Goal: Information Seeking & Learning: Learn about a topic

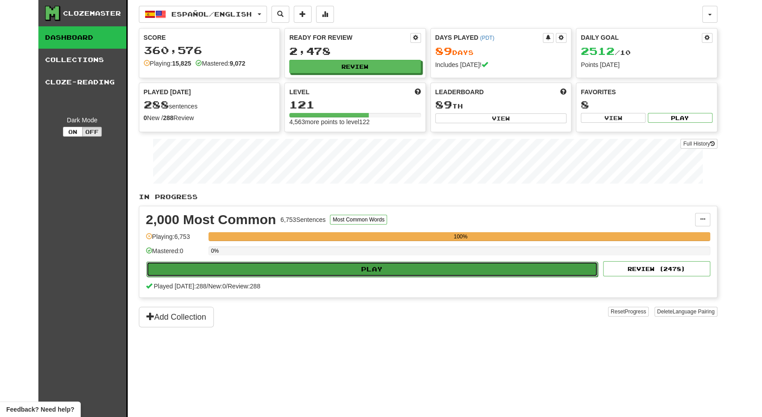
click at [363, 269] on button "Play" at bounding box center [372, 269] width 452 height 15
select select "**"
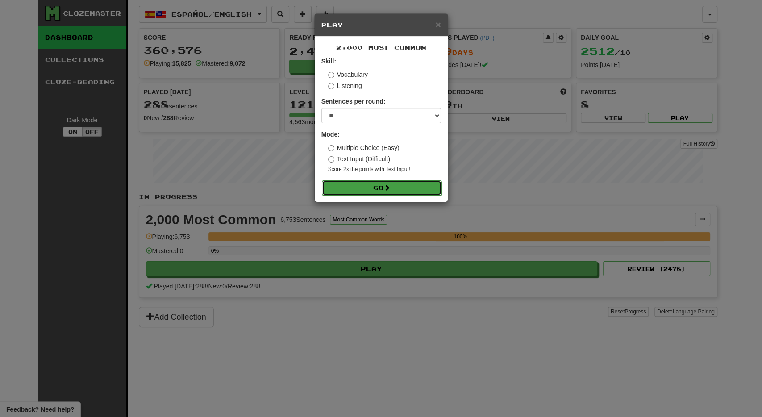
click at [415, 187] on button "Go" at bounding box center [382, 187] width 120 height 15
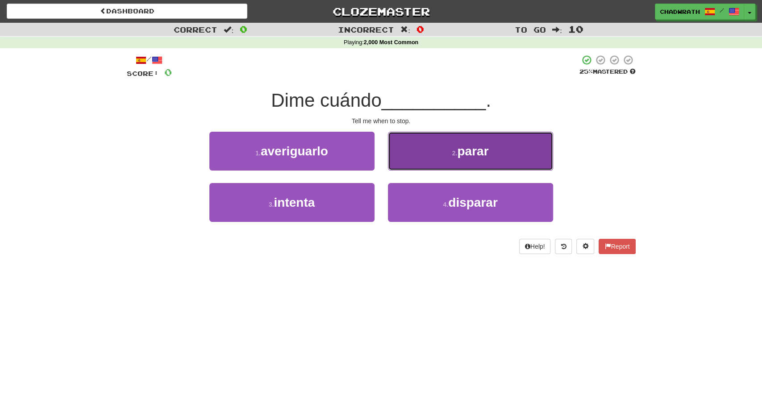
click at [415, 153] on button "2 . parar" at bounding box center [470, 151] width 165 height 39
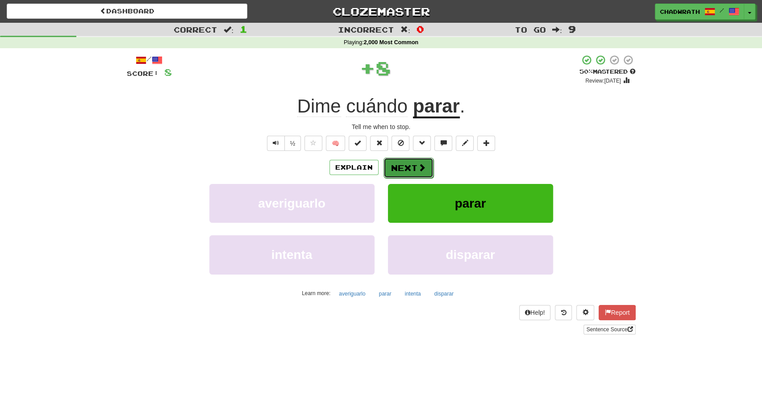
click at [401, 172] on button "Next" at bounding box center [408, 168] width 50 height 21
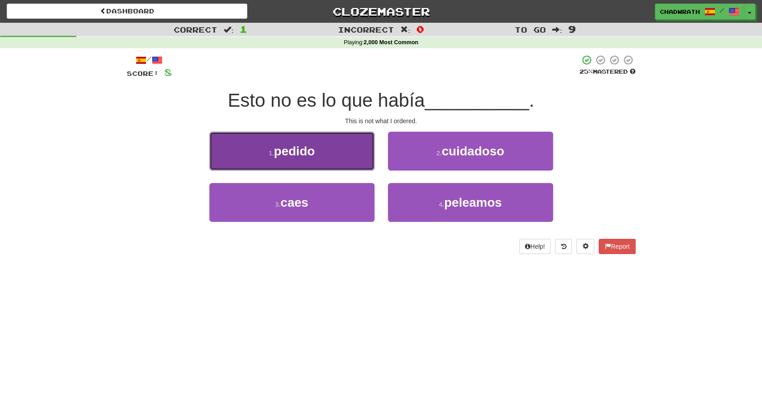
click at [320, 158] on button "1 . pedido" at bounding box center [291, 151] width 165 height 39
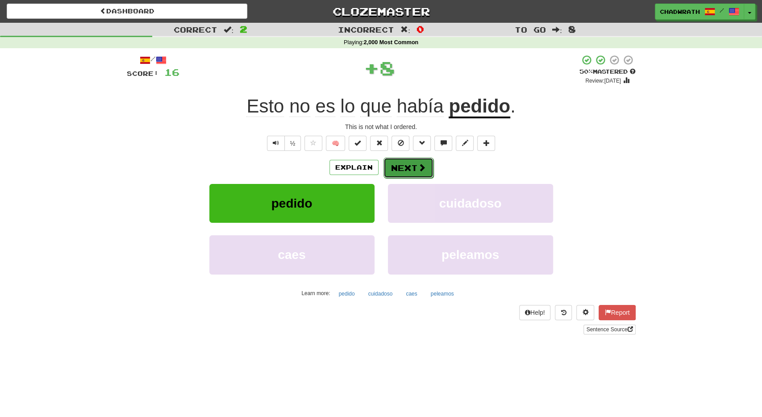
click at [408, 169] on button "Next" at bounding box center [408, 168] width 50 height 21
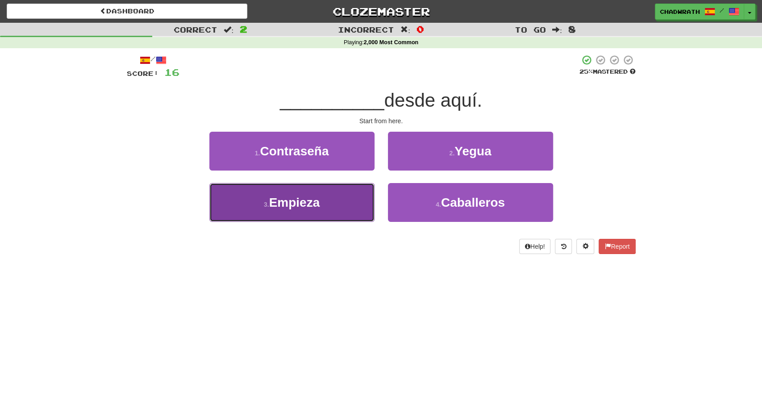
click at [322, 208] on button "3 . Empieza" at bounding box center [291, 202] width 165 height 39
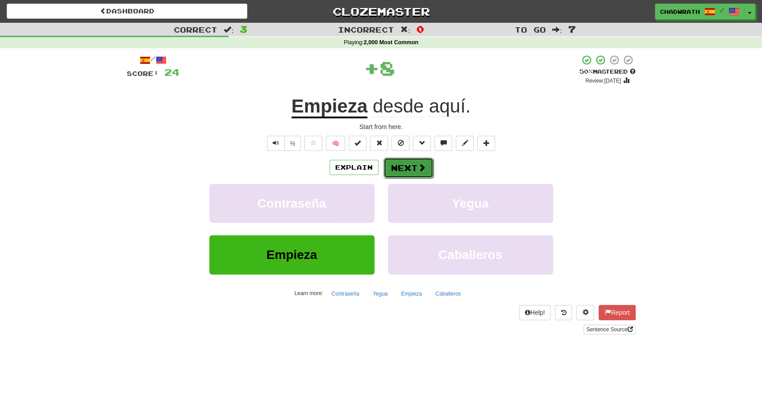
click at [398, 169] on button "Next" at bounding box center [408, 168] width 50 height 21
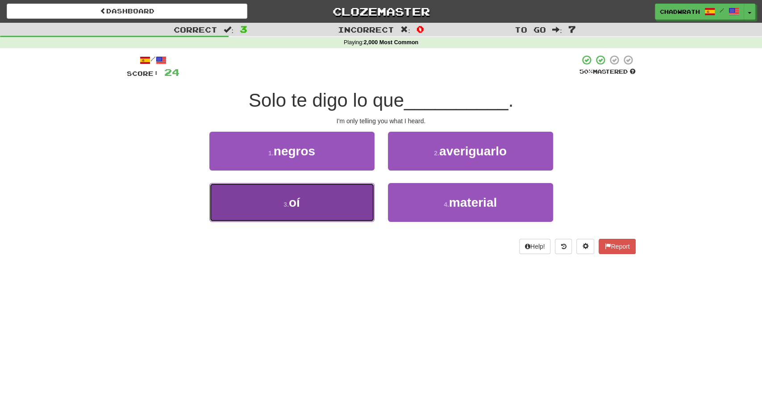
click at [280, 191] on button "3 . oí" at bounding box center [291, 202] width 165 height 39
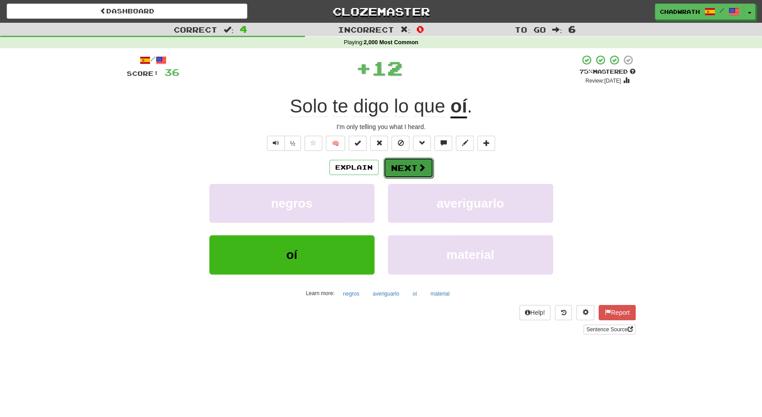
click at [391, 165] on button "Next" at bounding box center [408, 168] width 50 height 21
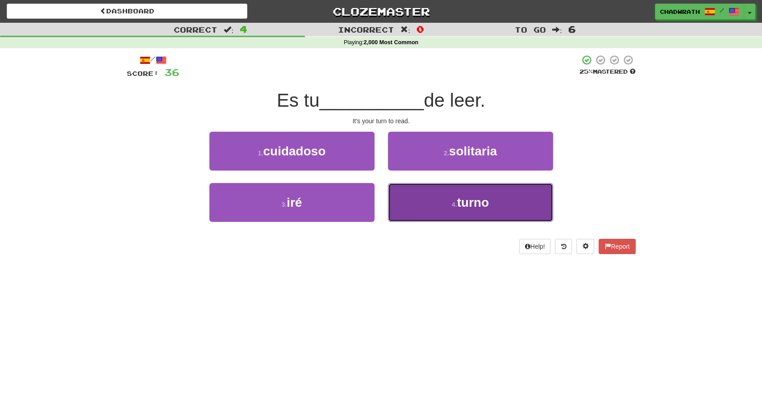
click at [432, 218] on button "4 . turno" at bounding box center [470, 202] width 165 height 39
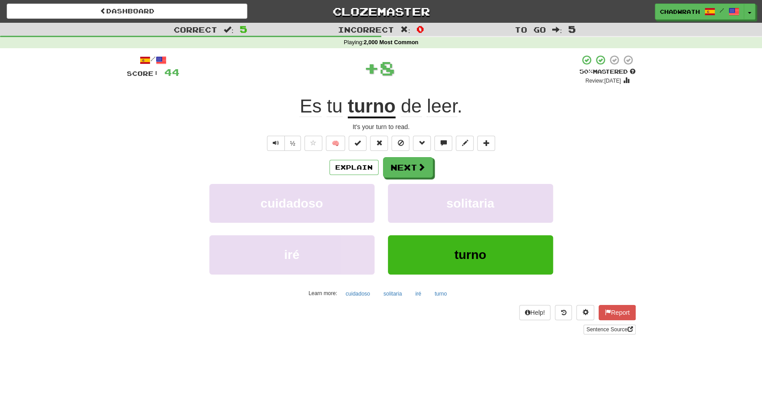
click at [405, 183] on div "Explain Next cuidadoso solitaria iré turno Learn more: cuidadoso solitaria iré …" at bounding box center [381, 228] width 509 height 143
click at [396, 166] on button "Next" at bounding box center [408, 168] width 50 height 21
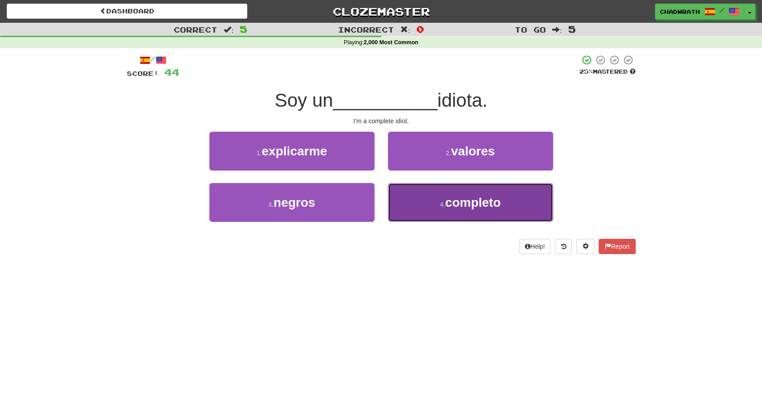
click at [449, 206] on span "completo" at bounding box center [472, 202] width 55 height 14
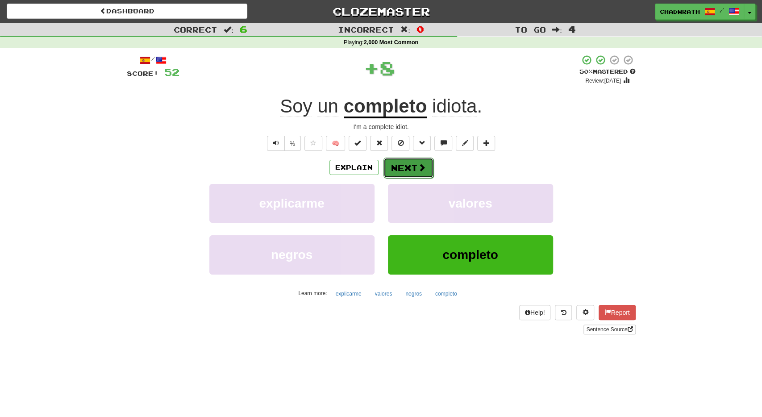
click at [410, 168] on button "Next" at bounding box center [408, 168] width 50 height 21
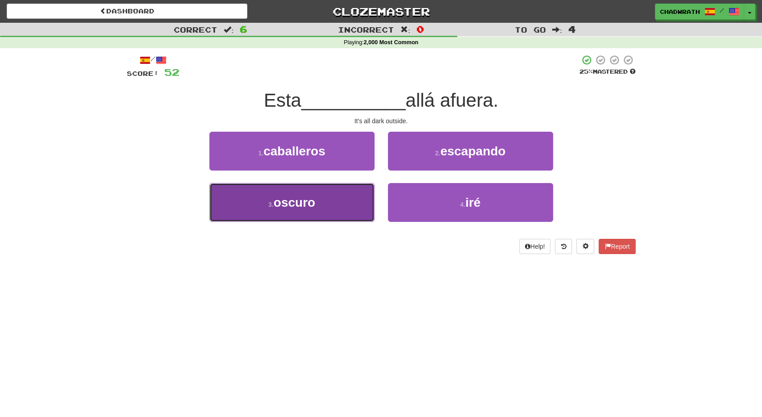
click at [307, 192] on button "3 . oscuro" at bounding box center [291, 202] width 165 height 39
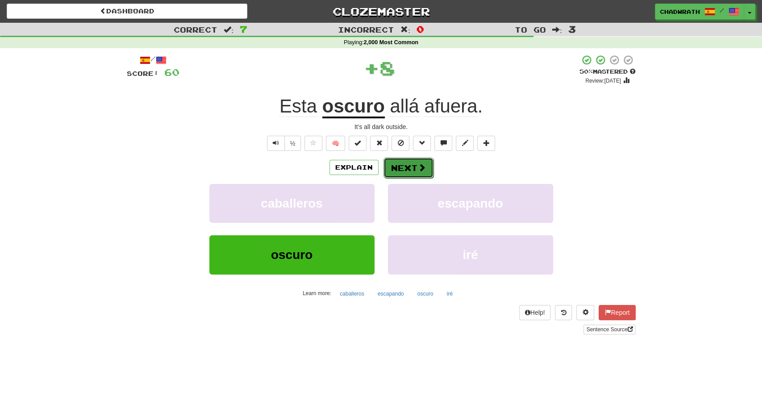
click at [403, 168] on button "Next" at bounding box center [408, 168] width 50 height 21
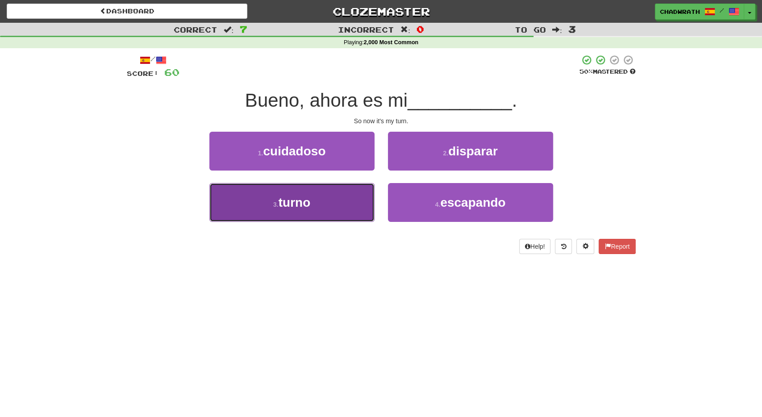
click at [330, 197] on button "3 . turno" at bounding box center [291, 202] width 165 height 39
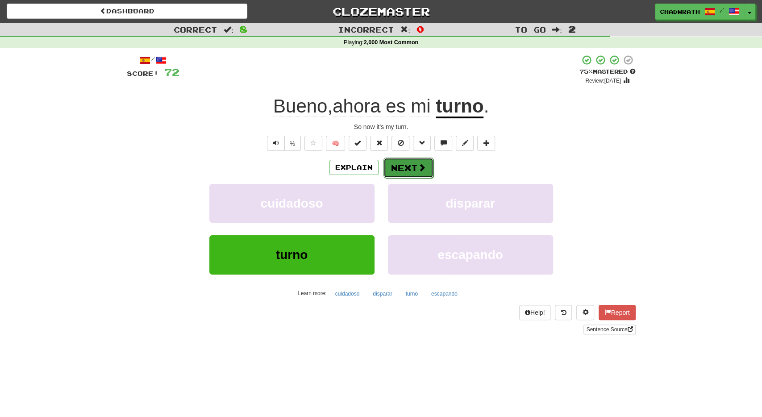
click at [404, 171] on button "Next" at bounding box center [408, 168] width 50 height 21
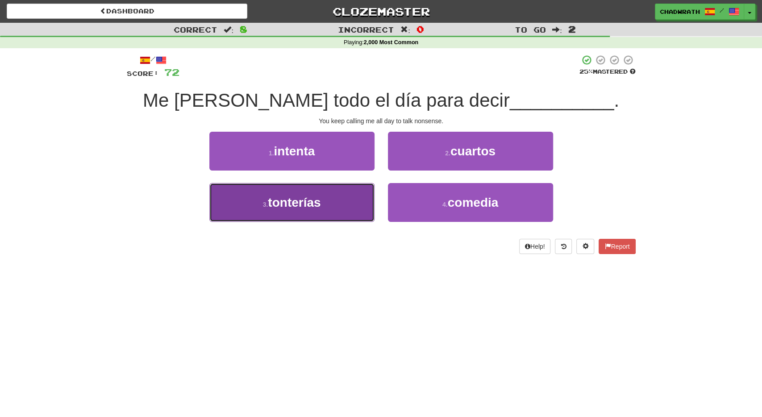
click at [290, 205] on span "tonterías" at bounding box center [294, 202] width 53 height 14
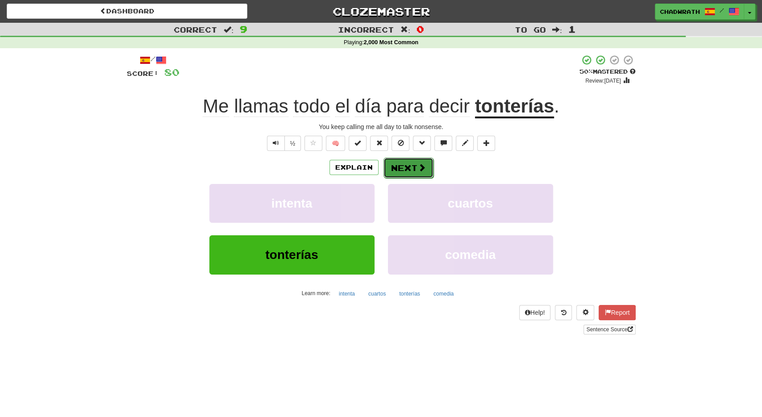
click at [389, 164] on button "Next" at bounding box center [408, 168] width 50 height 21
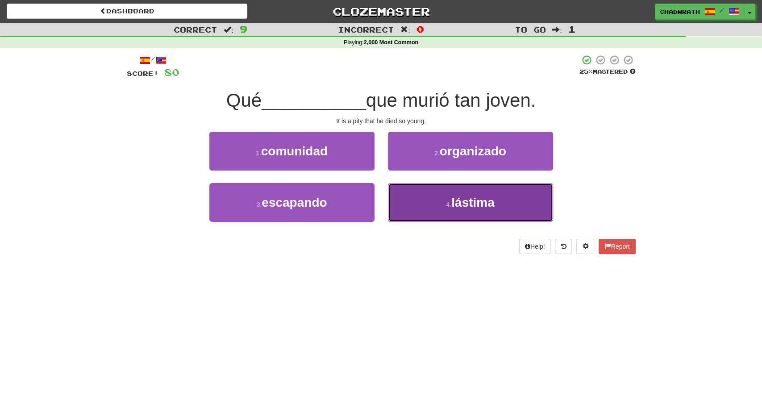
click at [440, 204] on button "4 . lástima" at bounding box center [470, 202] width 165 height 39
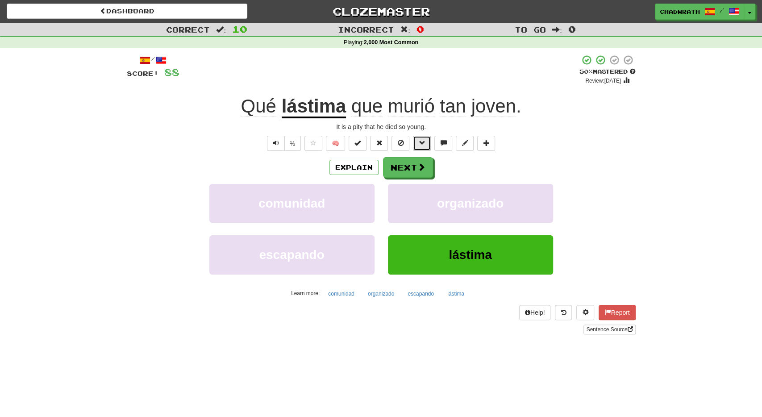
click at [417, 146] on button at bounding box center [422, 143] width 18 height 15
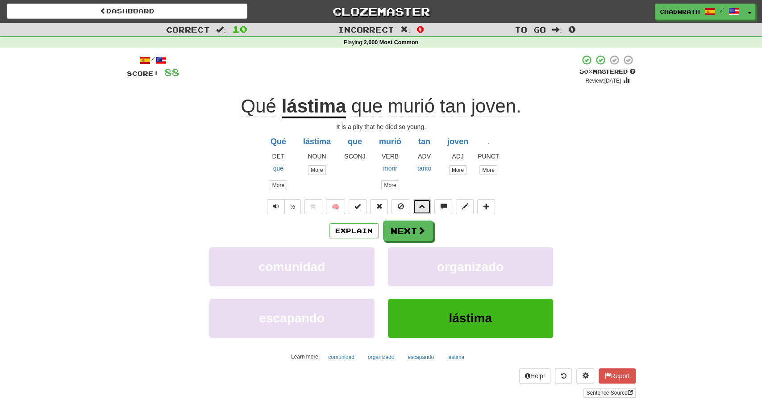
click at [417, 206] on button at bounding box center [422, 206] width 18 height 15
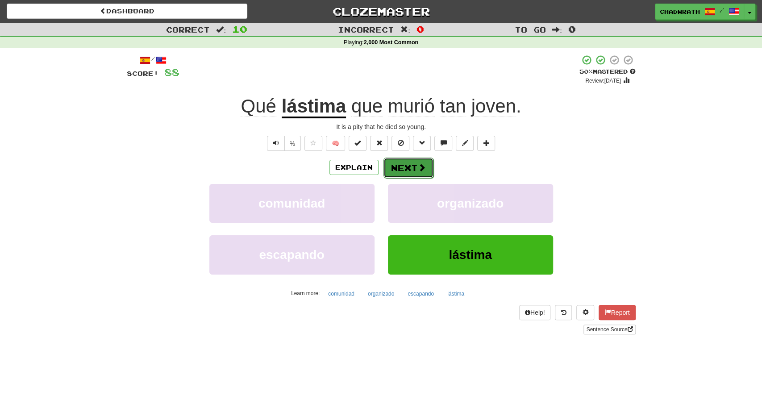
click at [413, 159] on button "Next" at bounding box center [408, 168] width 50 height 21
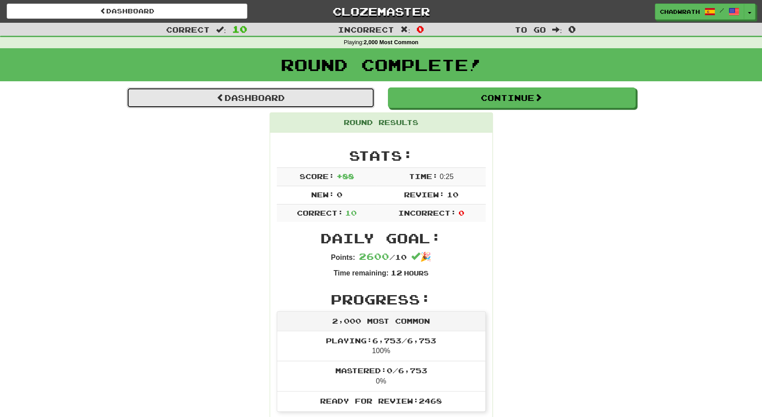
click at [267, 96] on link "Dashboard" at bounding box center [251, 97] width 248 height 21
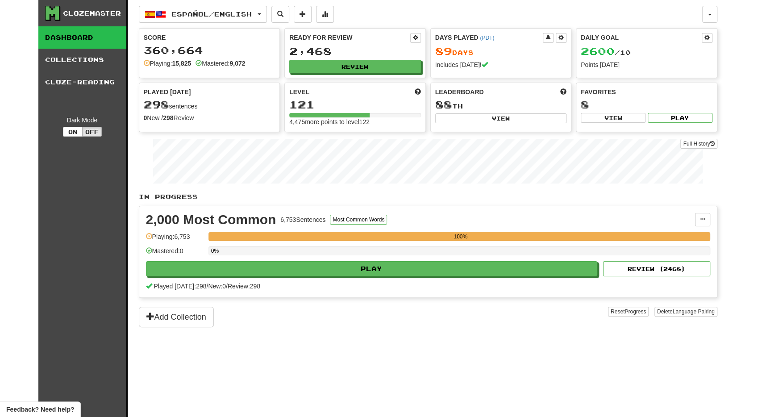
click at [338, 257] on div "0%" at bounding box center [459, 253] width 502 height 15
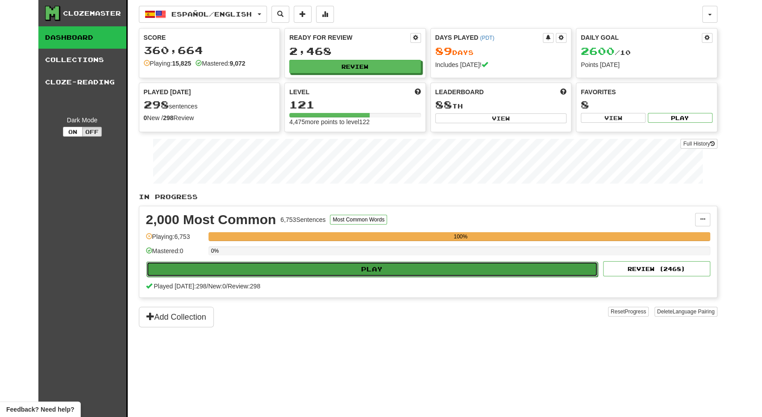
click at [344, 262] on button "Play" at bounding box center [372, 269] width 452 height 15
select select "**"
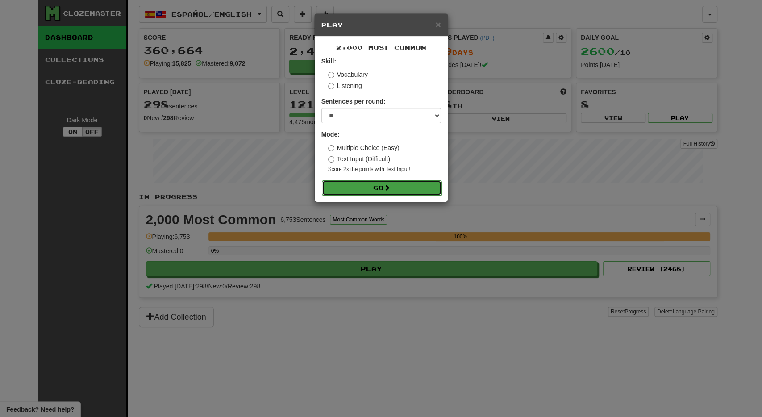
click at [387, 181] on button "Go" at bounding box center [382, 187] width 120 height 15
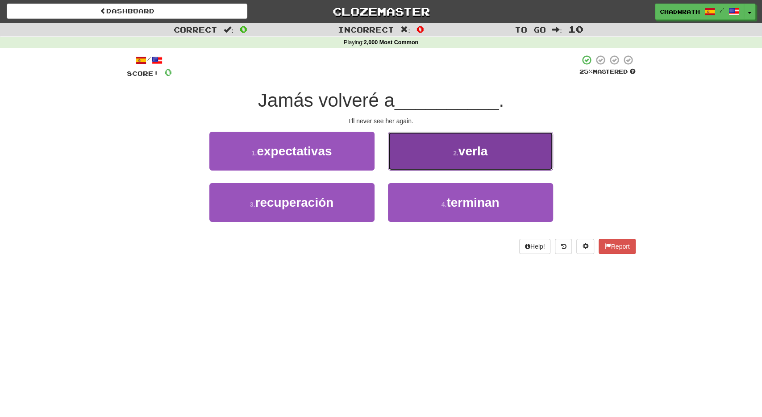
click at [427, 148] on button "2 . verla" at bounding box center [470, 151] width 165 height 39
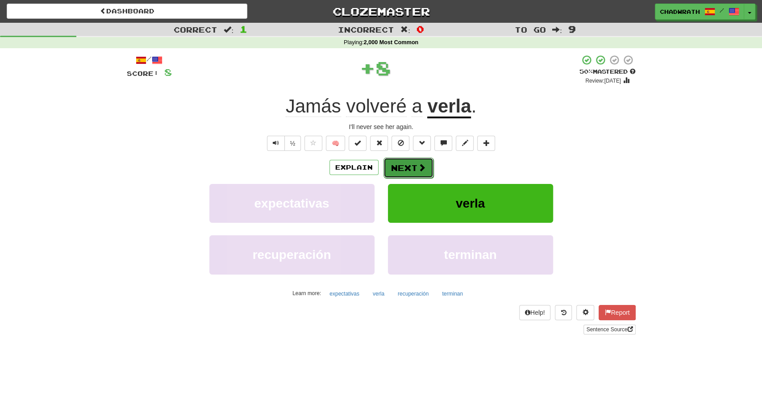
click at [400, 168] on button "Next" at bounding box center [408, 168] width 50 height 21
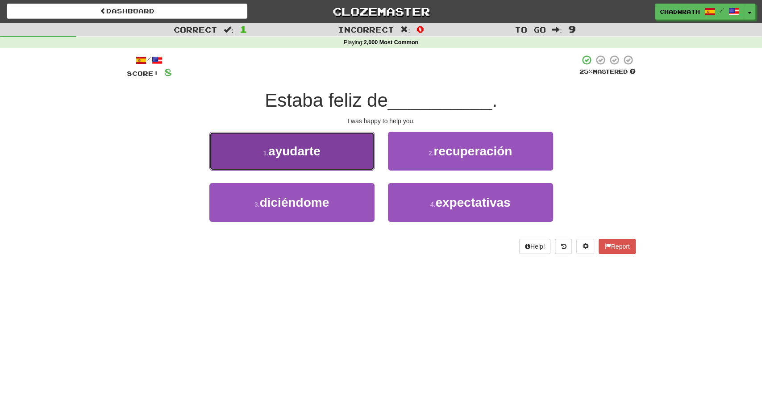
click at [294, 165] on button "1 . ayudarte" at bounding box center [291, 151] width 165 height 39
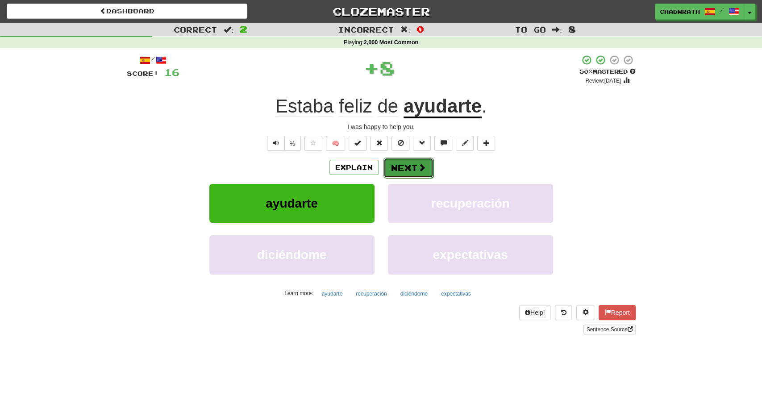
click at [394, 165] on button "Next" at bounding box center [408, 168] width 50 height 21
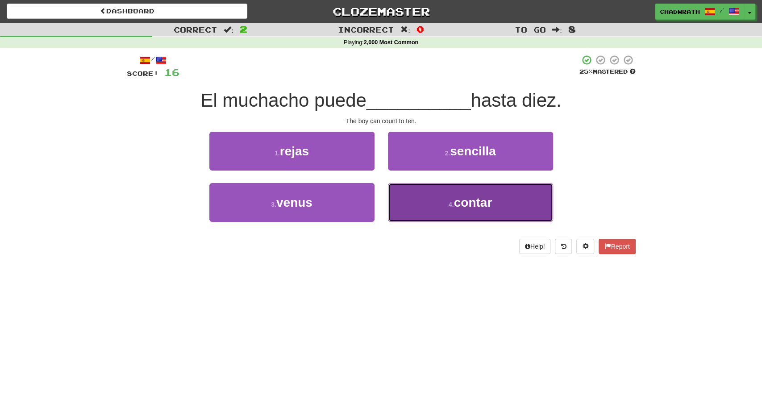
click at [438, 195] on button "4 . contar" at bounding box center [470, 202] width 165 height 39
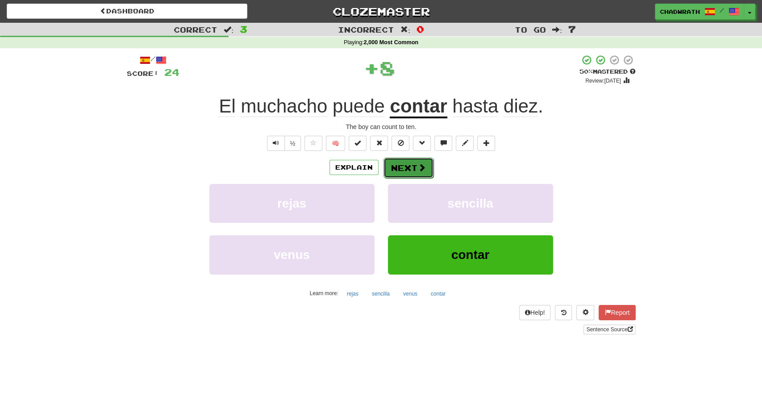
click at [412, 169] on button "Next" at bounding box center [408, 168] width 50 height 21
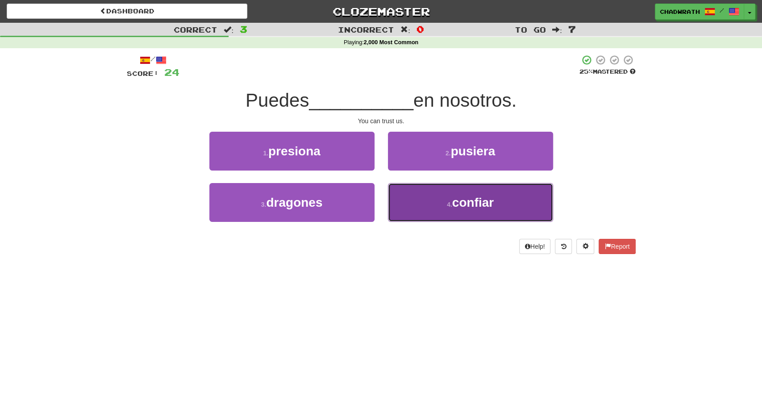
click at [455, 195] on button "4 . confiar" at bounding box center [470, 202] width 165 height 39
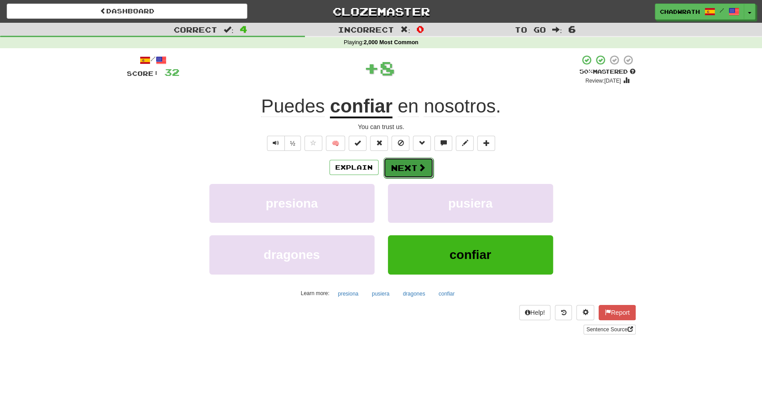
click at [408, 166] on button "Next" at bounding box center [408, 168] width 50 height 21
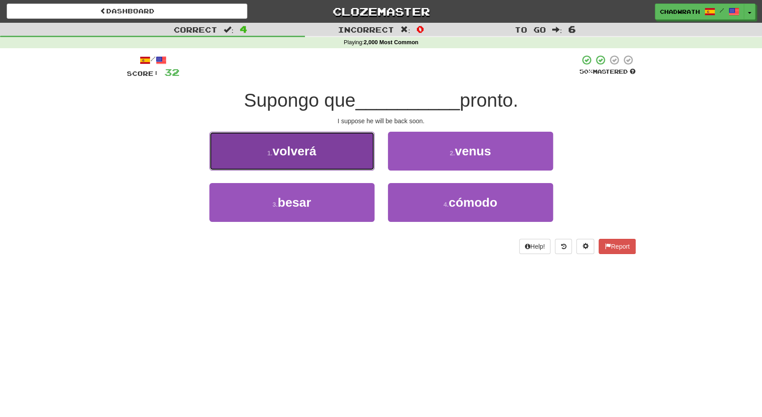
click at [321, 154] on button "1 . volverá" at bounding box center [291, 151] width 165 height 39
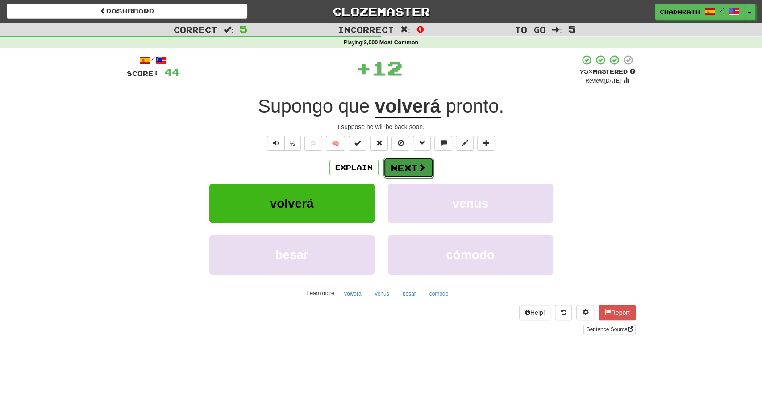
click at [399, 163] on button "Next" at bounding box center [408, 168] width 50 height 21
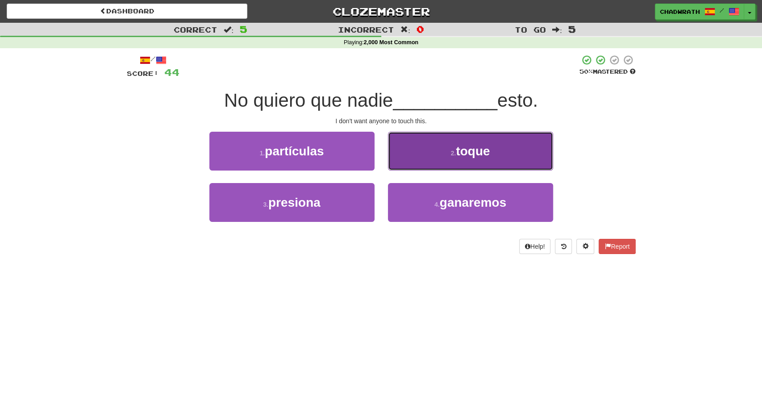
click at [469, 162] on button "2 . toque" at bounding box center [470, 151] width 165 height 39
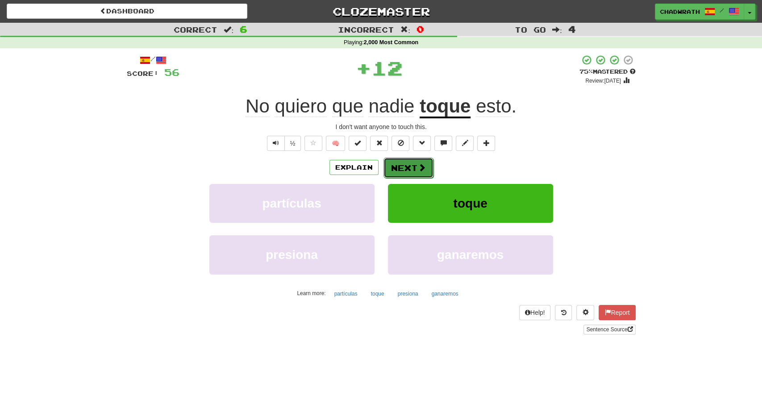
click at [407, 163] on button "Next" at bounding box center [408, 168] width 50 height 21
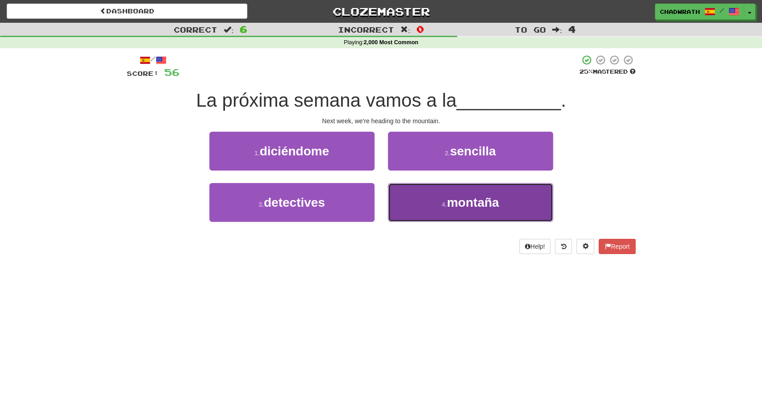
click at [476, 196] on span "montaña" at bounding box center [473, 202] width 52 height 14
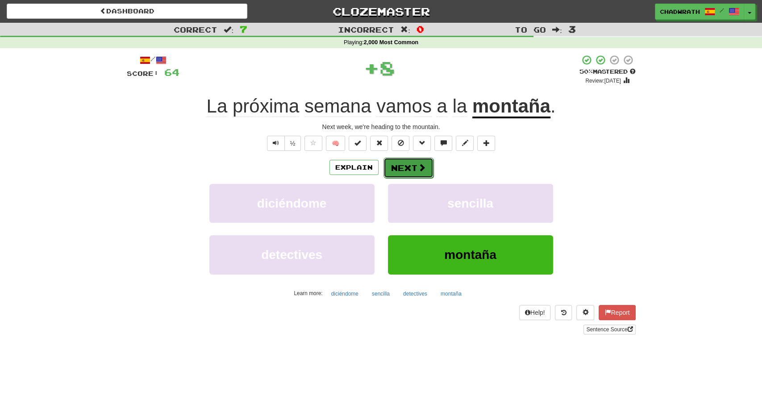
click at [402, 167] on button "Next" at bounding box center [408, 168] width 50 height 21
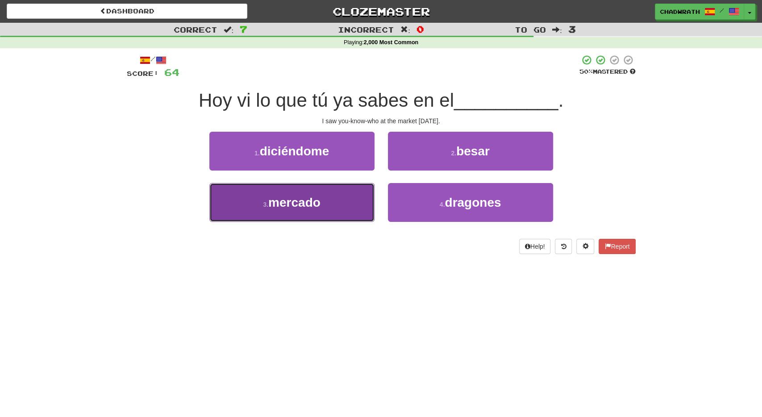
click at [298, 198] on span "mercado" at bounding box center [294, 202] width 52 height 14
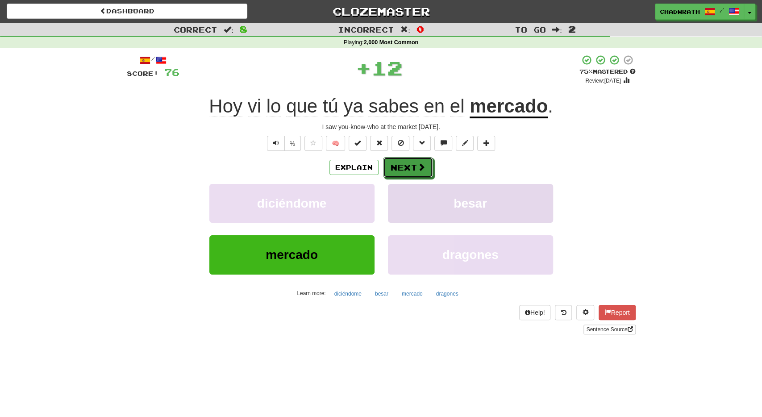
click at [395, 164] on button "Next" at bounding box center [408, 167] width 50 height 21
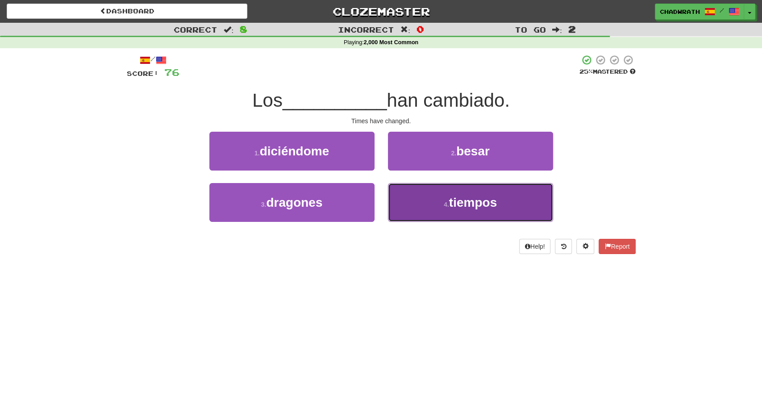
click at [441, 195] on button "4 . tiempos" at bounding box center [470, 202] width 165 height 39
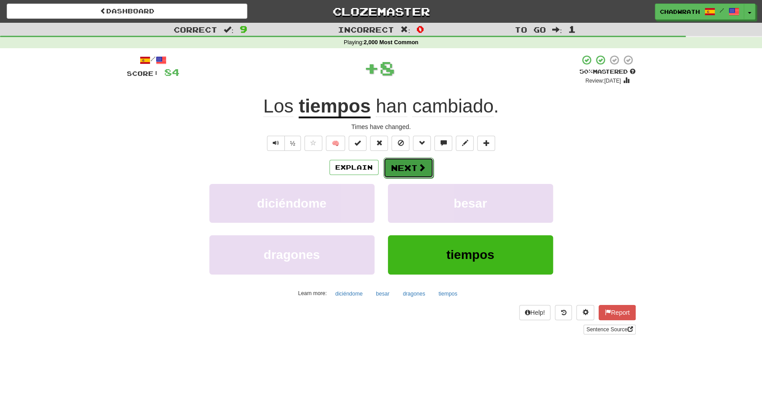
click at [416, 159] on button "Next" at bounding box center [408, 168] width 50 height 21
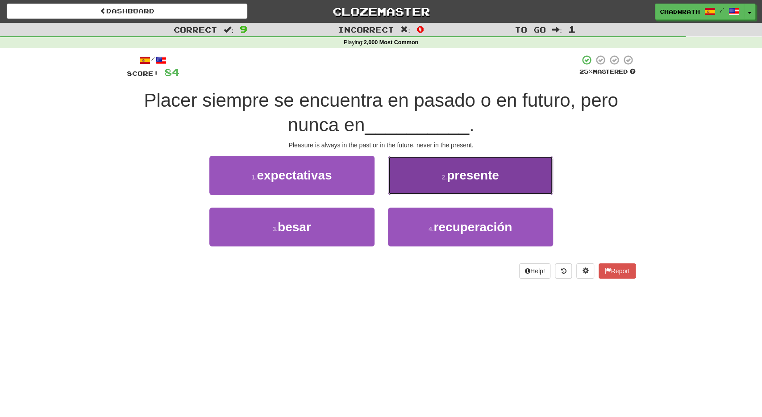
click at [427, 178] on button "2 . presente" at bounding box center [470, 175] width 165 height 39
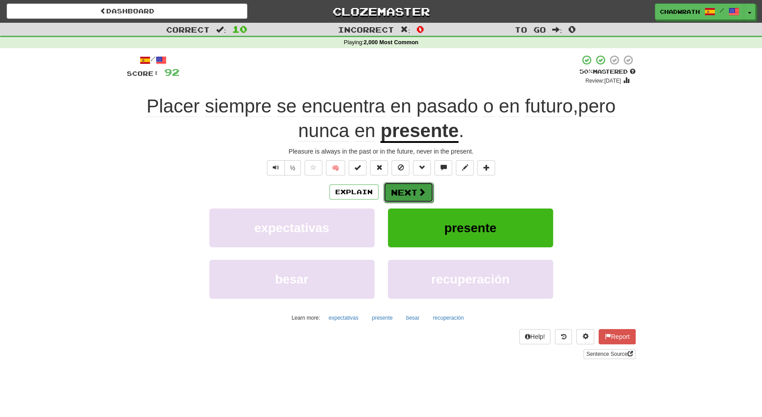
click at [409, 195] on button "Next" at bounding box center [408, 192] width 50 height 21
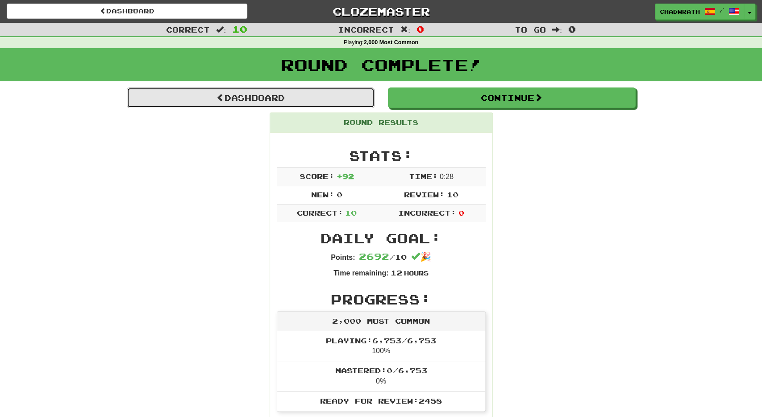
click at [354, 105] on link "Dashboard" at bounding box center [251, 97] width 248 height 21
